Goal: Transaction & Acquisition: Book appointment/travel/reservation

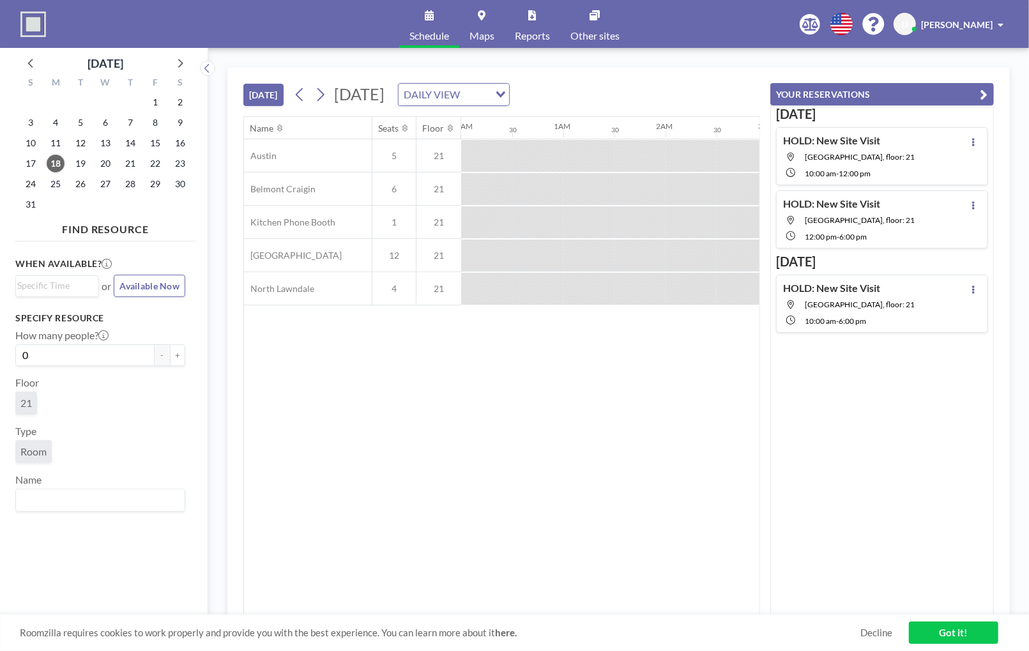
scroll to position [0, 1073]
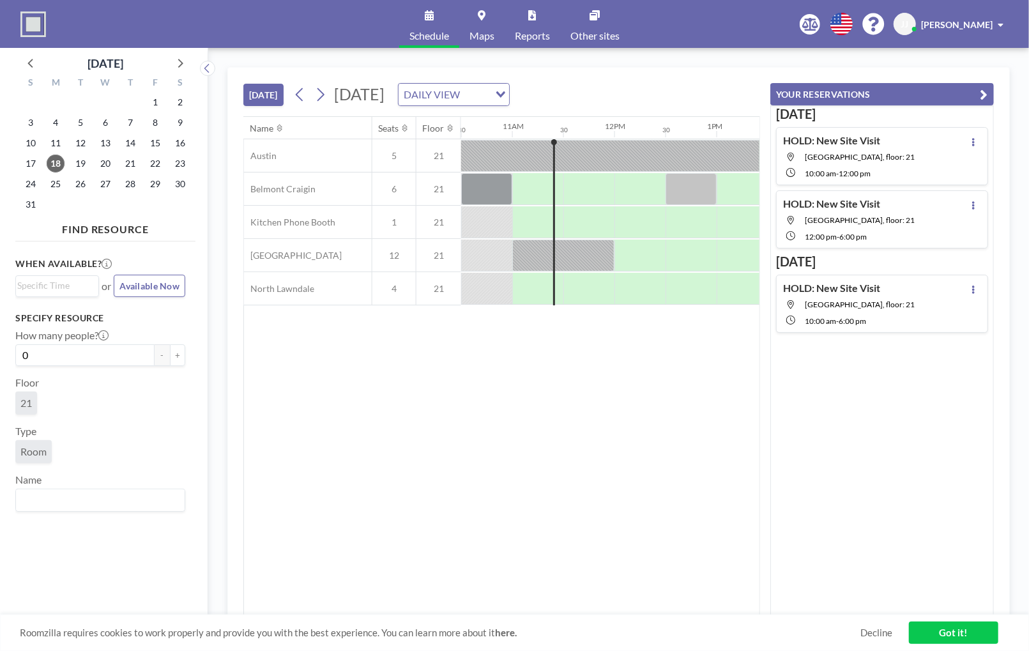
click at [702, 589] on div "Name Seats Floor 12AM 30 1AM 30 2AM 30 3AM 30 4AM 30 5AM 30 6AM 30 7AM 30 8AM 3…" at bounding box center [501, 366] width 515 height 498
click at [322, 93] on icon at bounding box center [320, 94] width 12 height 19
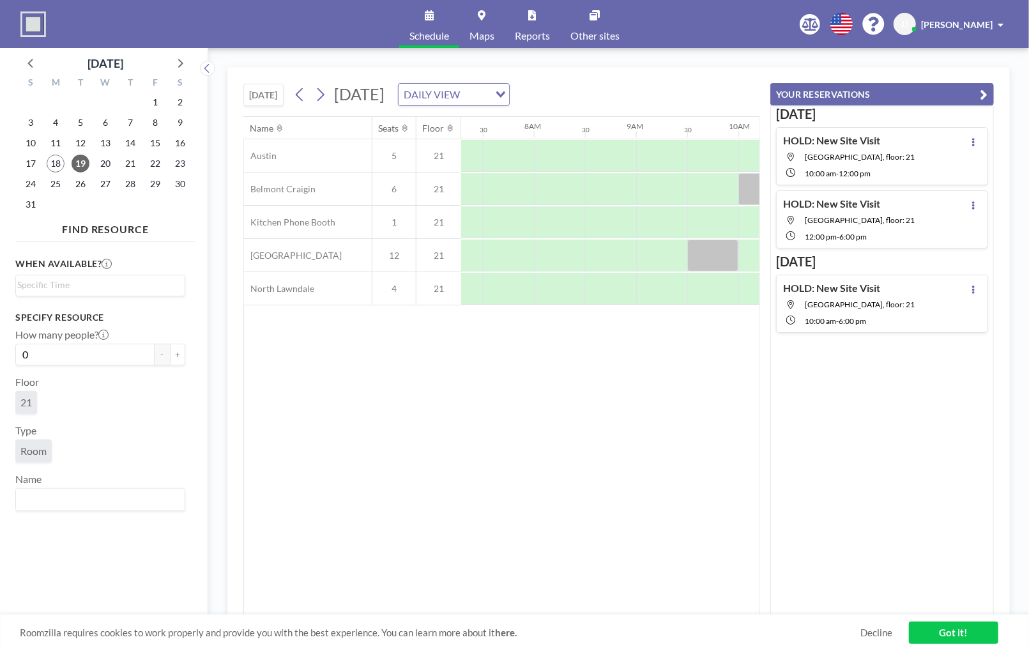
scroll to position [0, 766]
click at [733, 215] on div at bounding box center [741, 222] width 51 height 32
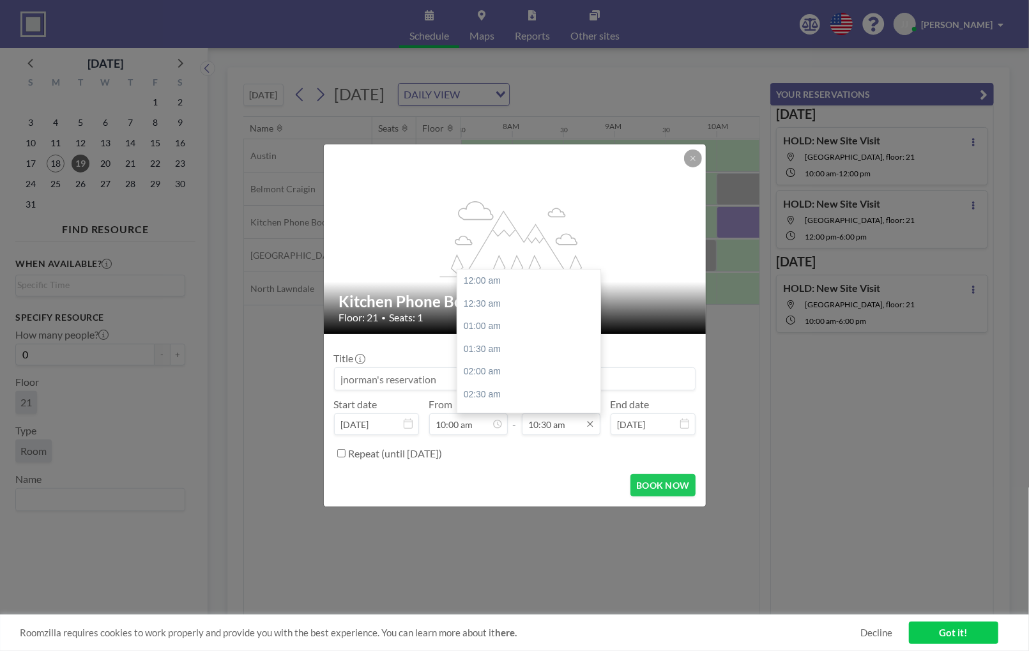
click at [577, 424] on input "10:30 am" at bounding box center [561, 424] width 79 height 22
click at [478, 308] on div "11:00 am" at bounding box center [531, 303] width 149 height 23
type input "11:00 am"
click at [455, 419] on input "10:00 am" at bounding box center [468, 424] width 79 height 22
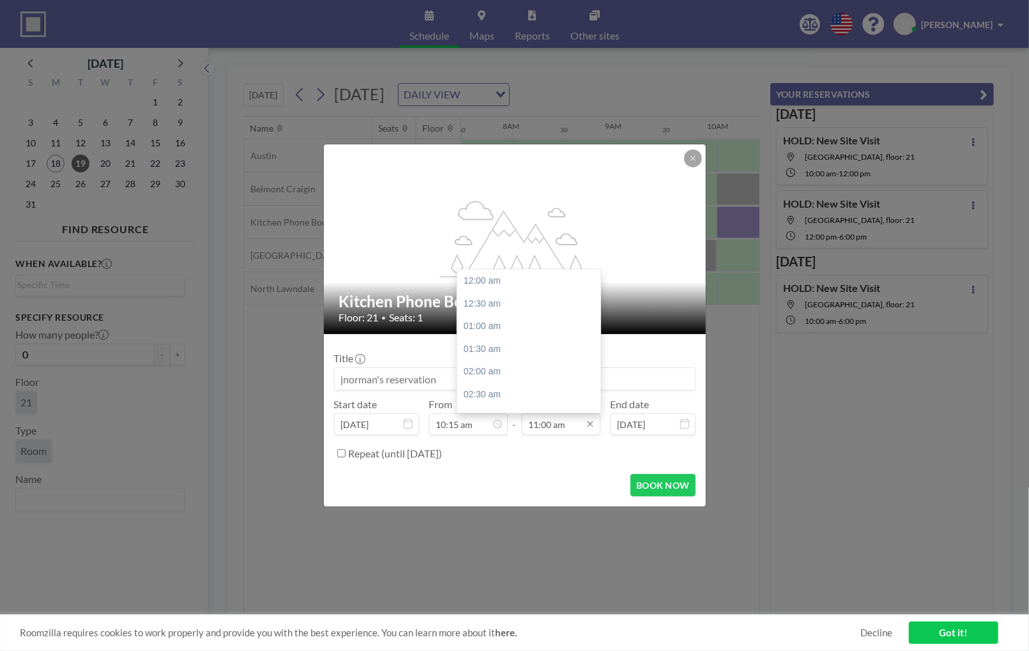
scroll to position [500, 0]
type input "10:15 am"
click at [541, 429] on input "11:00 am" at bounding box center [561, 424] width 79 height 22
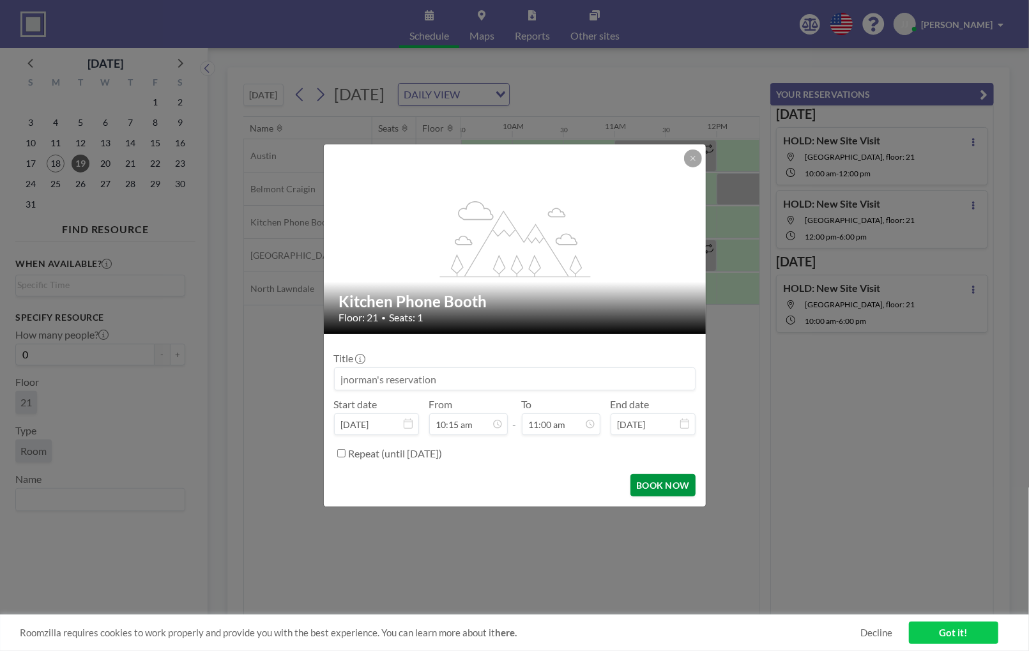
click at [650, 487] on button "BOOK NOW" at bounding box center [662, 485] width 64 height 22
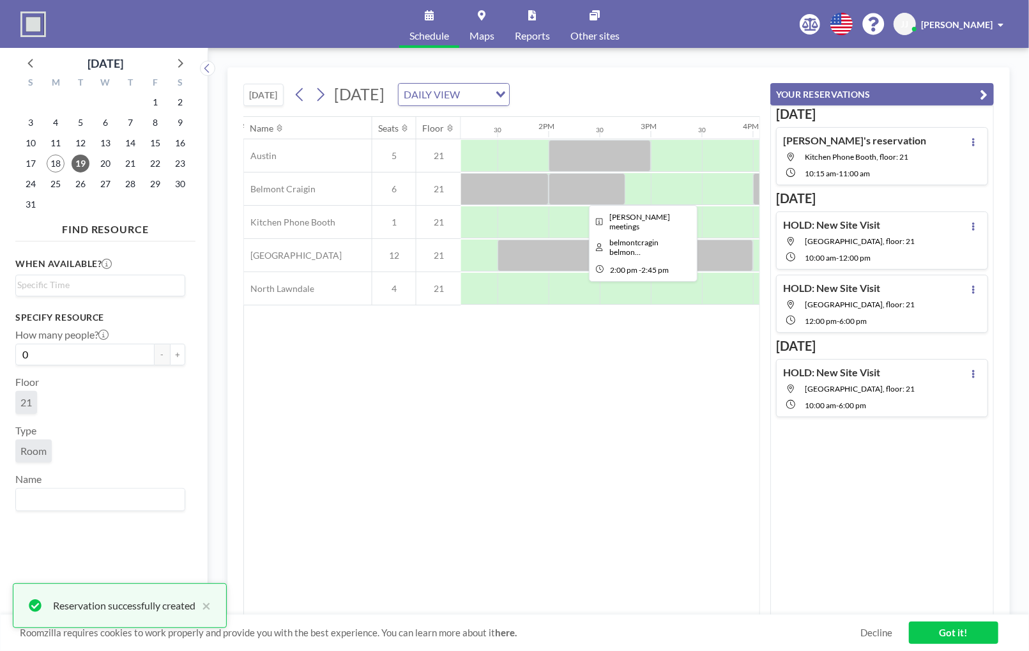
scroll to position [0, 1345]
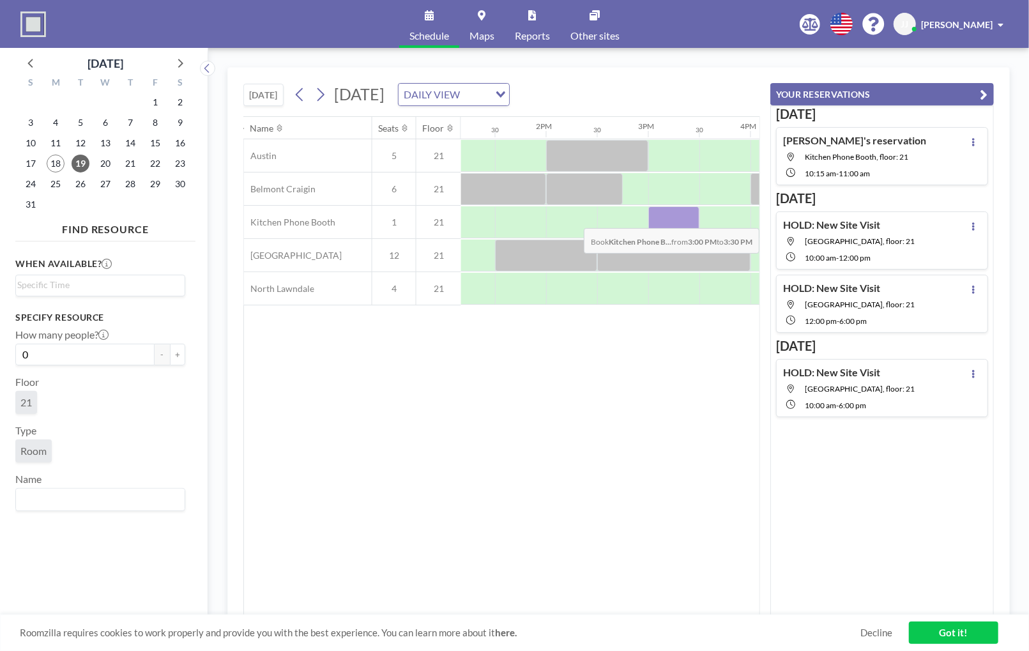
click at [658, 217] on div at bounding box center [673, 222] width 51 height 32
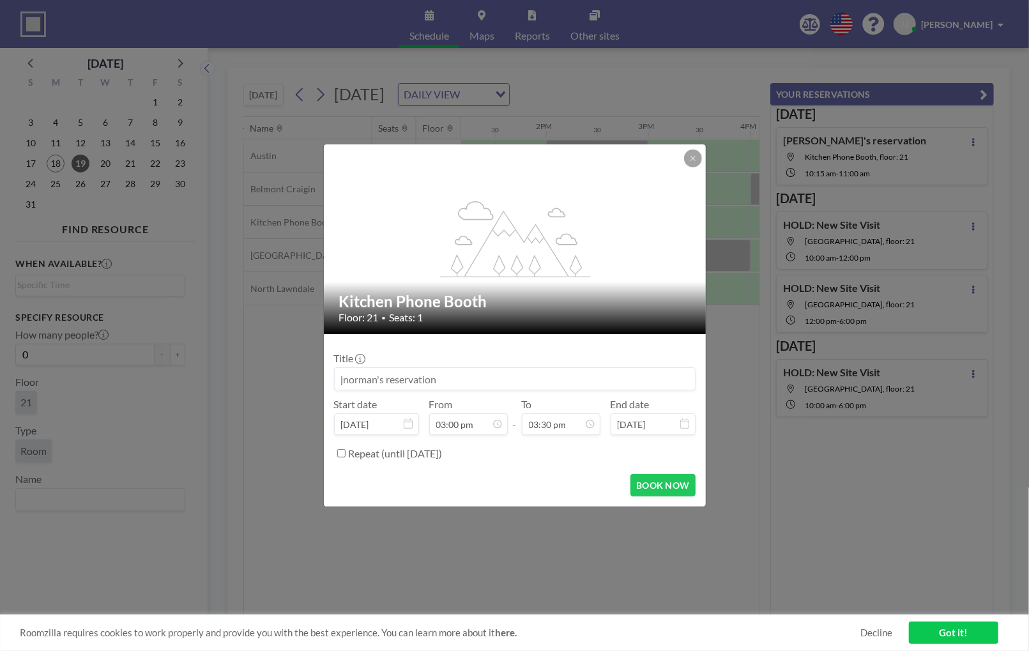
click at [435, 377] on input at bounding box center [515, 379] width 360 height 22
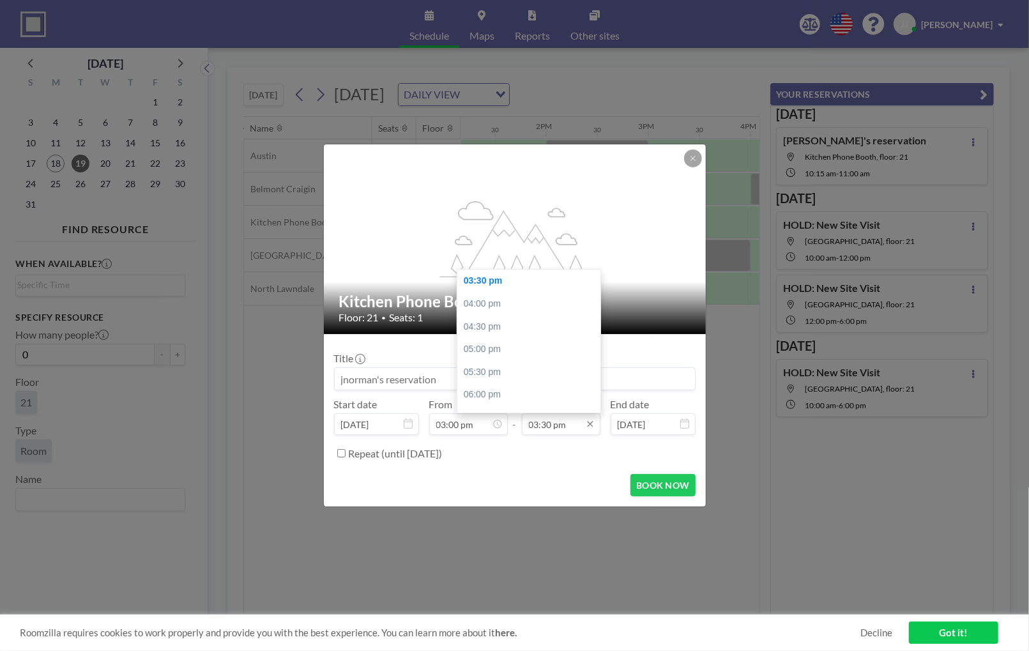
click at [555, 420] on input "03:30 pm" at bounding box center [561, 424] width 79 height 22
click at [498, 309] on div "04:00 pm" at bounding box center [531, 303] width 149 height 23
type input "04:00 pm"
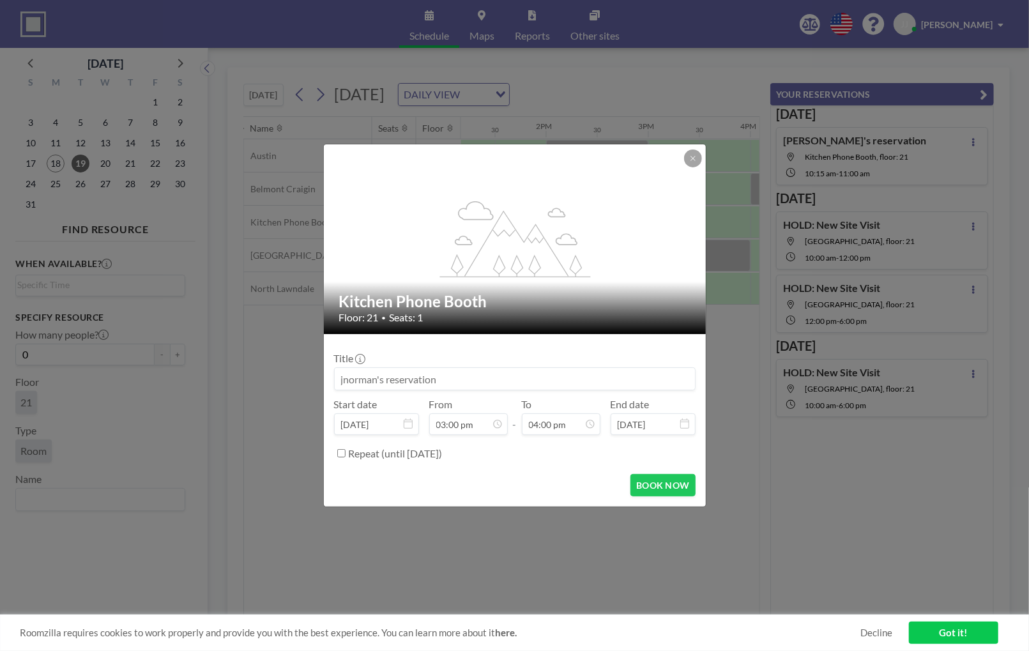
scroll to position [727, 0]
click at [645, 483] on button "BOOK NOW" at bounding box center [662, 485] width 64 height 22
